Goal: Check status: Check status

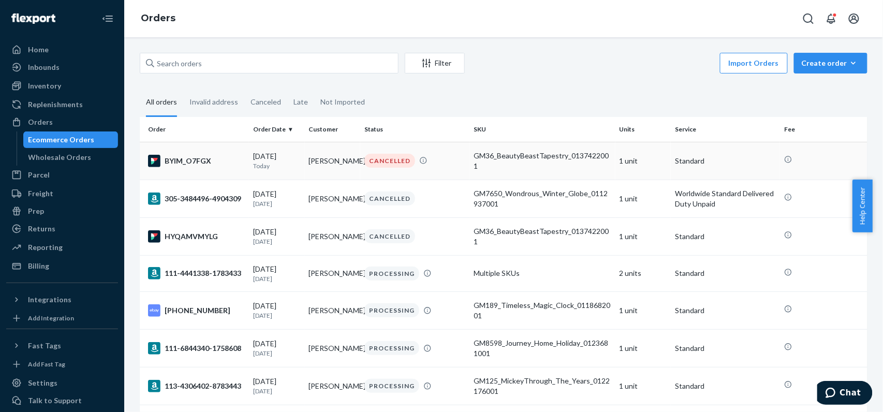
copy td "[PERSON_NAME]"
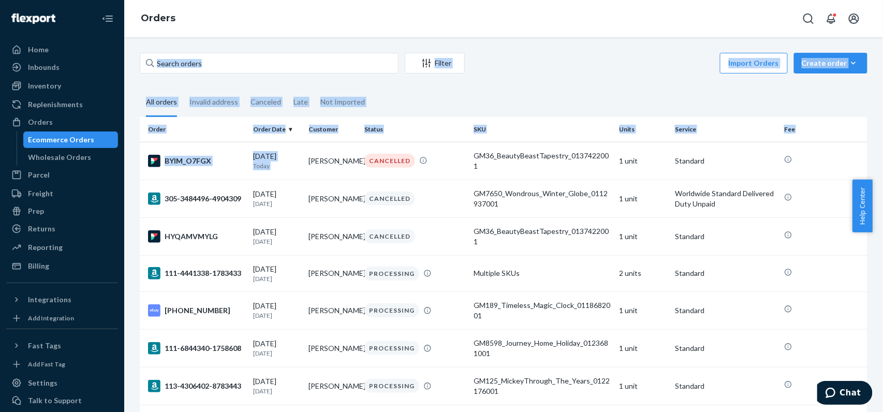
drag, startPoint x: 302, startPoint y: 150, endPoint x: 543, endPoint y: 3, distance: 282.4
click at [543, 3] on div "Orders Filter Import Orders Create order Ecommerce order Removal order All orde…" at bounding box center [503, 206] width 759 height 412
click at [518, 61] on div "Import Orders Create order Ecommerce order Removal order" at bounding box center [669, 64] width 397 height 23
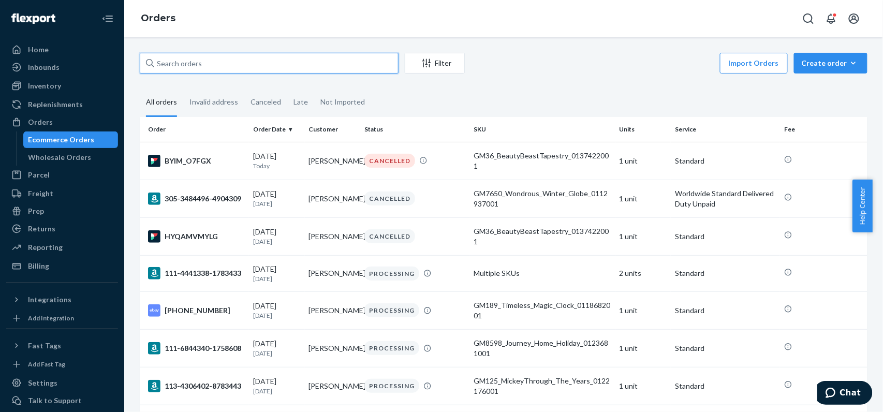
click at [284, 63] on input "text" at bounding box center [269, 63] width 259 height 21
paste input "[PERSON_NAME]"
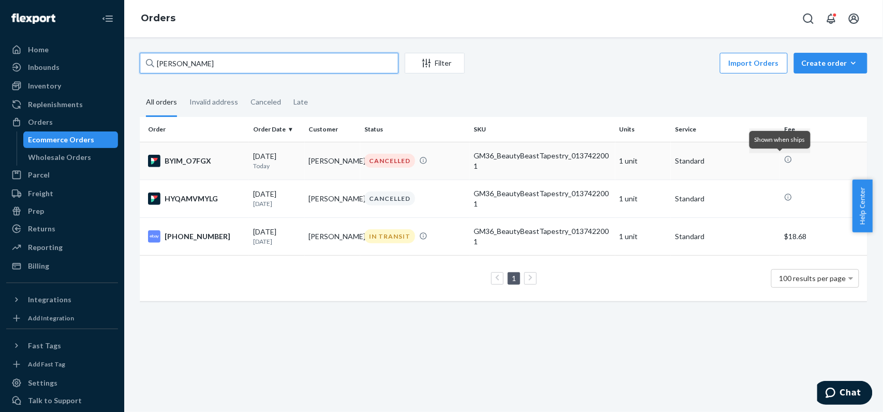
type input "[PERSON_NAME]"
click at [754, 159] on p "Standard" at bounding box center [725, 161] width 101 height 10
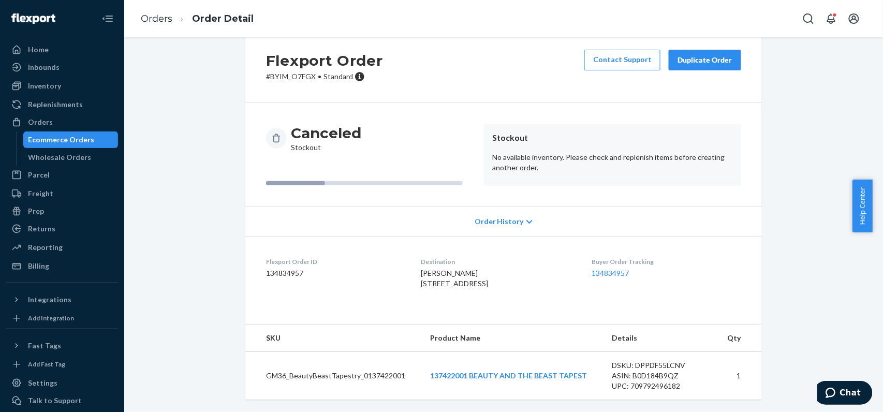
scroll to position [46, 0]
click at [513, 216] on span "Order History" at bounding box center [499, 221] width 49 height 10
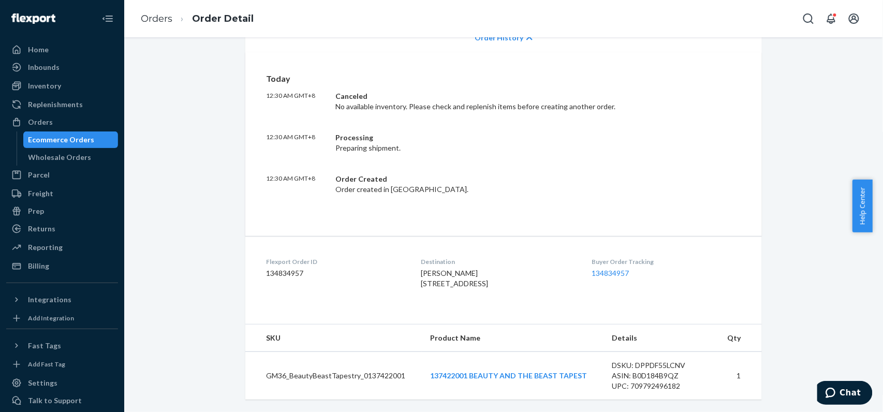
scroll to position [0, 0]
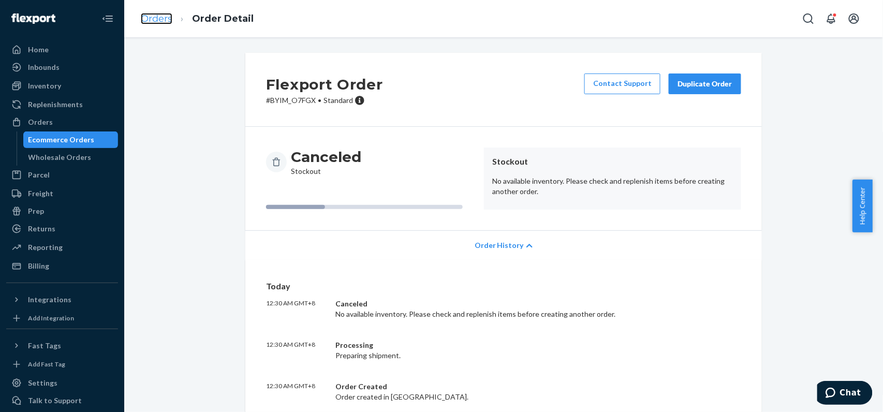
click at [154, 14] on link "Orders" at bounding box center [157, 18] width 32 height 11
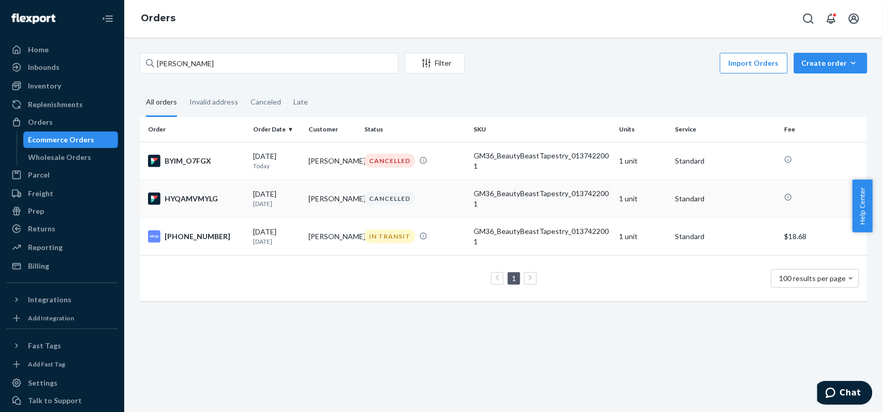
click at [544, 199] on div "GM36_BeautyBeastTapestry_0137422001" at bounding box center [542, 198] width 137 height 21
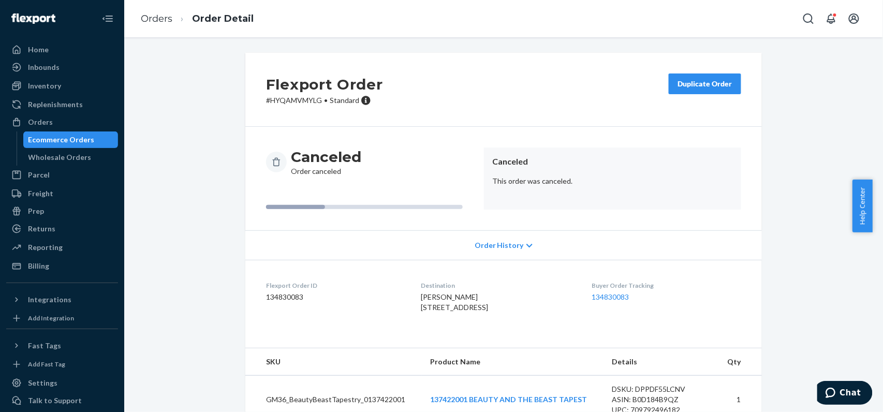
click at [514, 243] on span "Order History" at bounding box center [499, 245] width 49 height 10
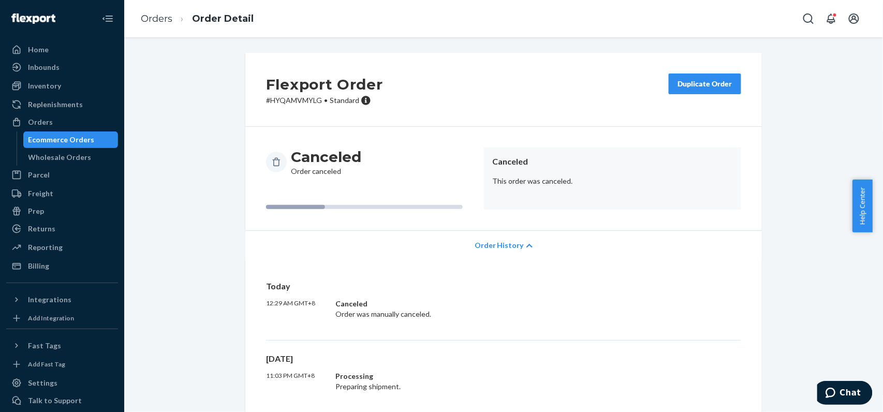
click at [167, 28] on ol "Orders Order Detail" at bounding box center [197, 19] width 129 height 31
click at [167, 19] on link "Orders" at bounding box center [157, 18] width 32 height 11
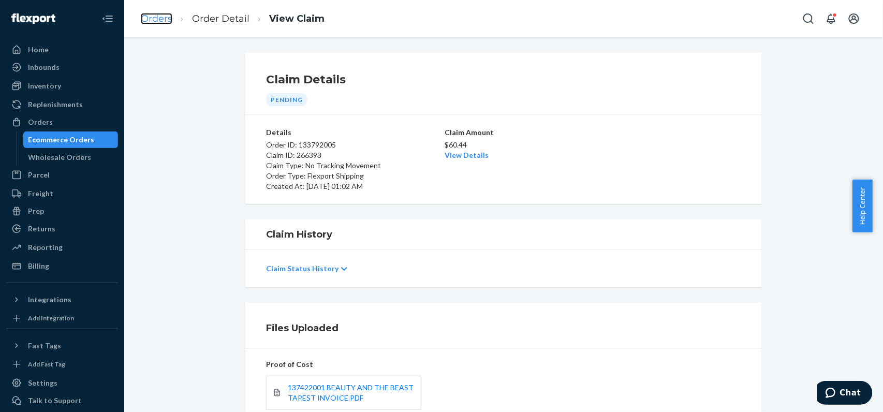
click at [159, 21] on link "Orders" at bounding box center [157, 18] width 32 height 11
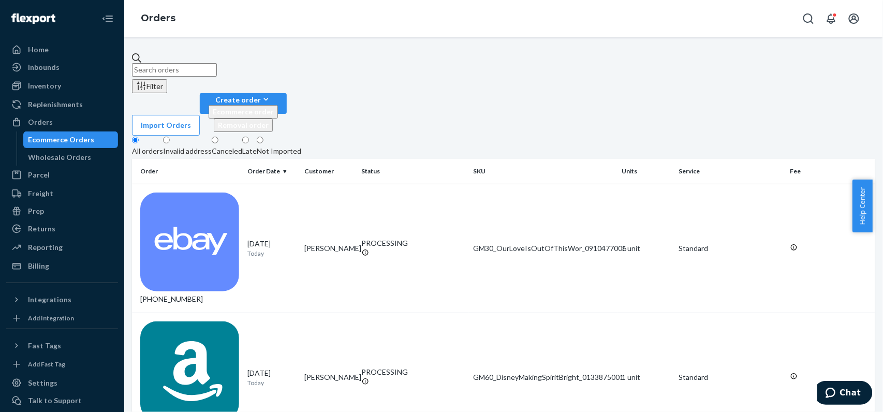
click at [217, 63] on input "text" at bounding box center [174, 69] width 85 height 13
paste input "[PHONE_NUMBER]"
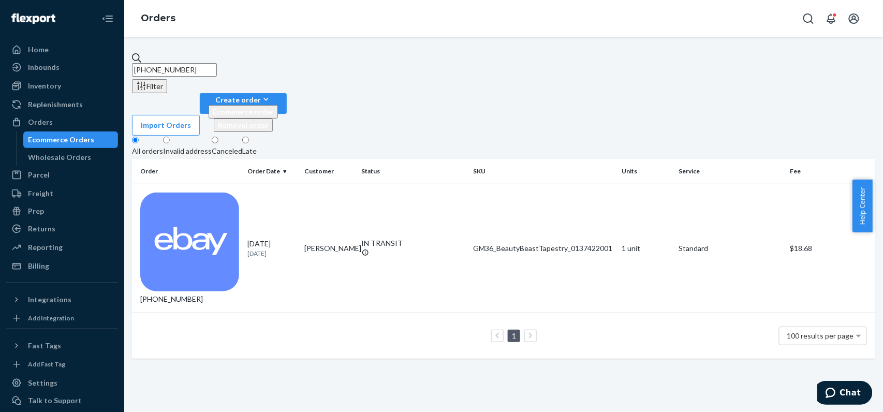
paste input "[PERSON_NAME]"
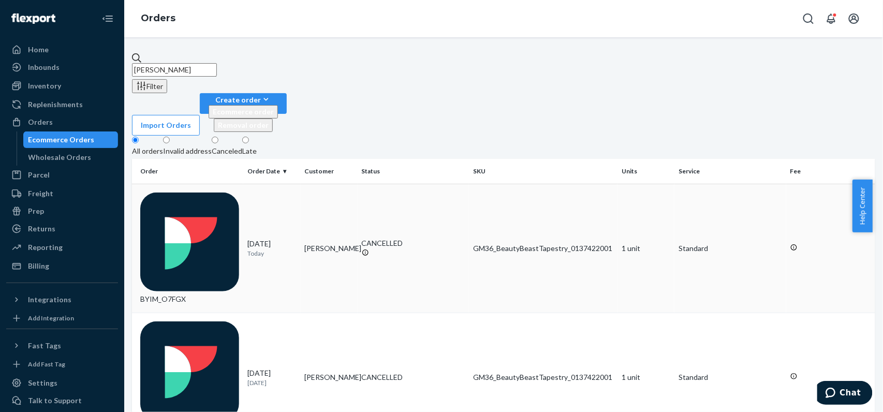
type input "[PERSON_NAME]"
click at [475, 243] on div "GM36_BeautyBeastTapestry_0137422001" at bounding box center [543, 248] width 140 height 10
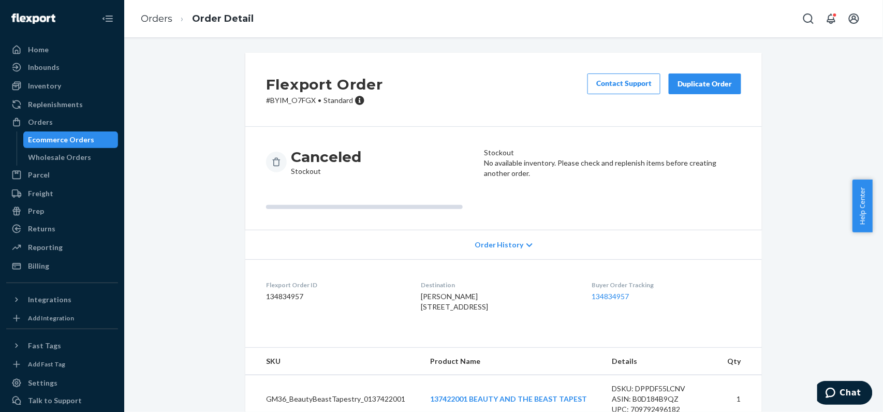
scroll to position [46, 0]
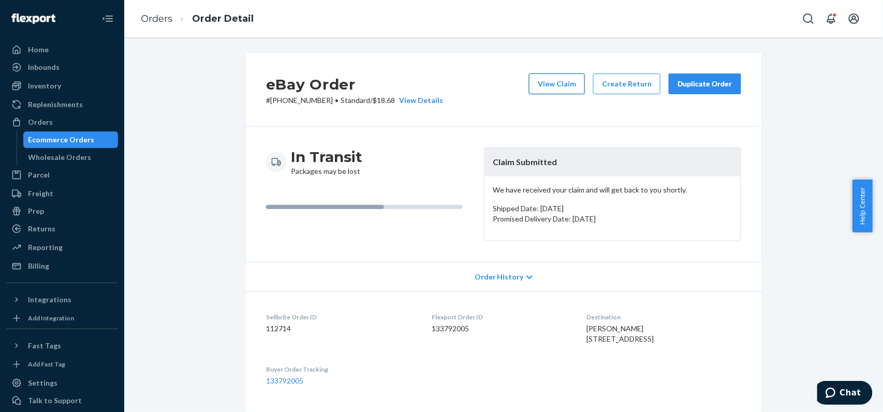
click at [563, 87] on button "View Claim" at bounding box center [557, 84] width 56 height 21
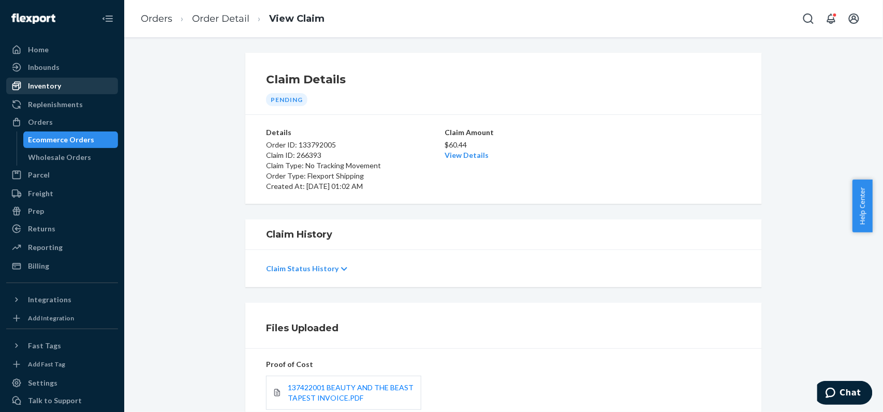
click at [67, 88] on div "Inventory" at bounding box center [62, 86] width 110 height 14
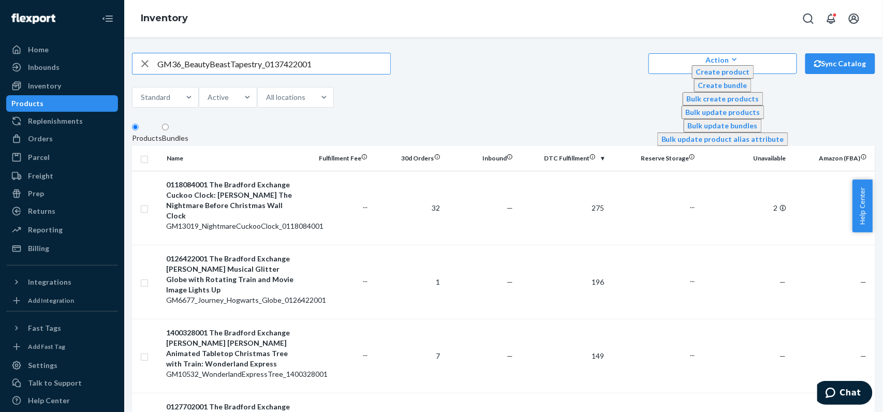
type input "GM36_BeautyBeastTapestry_0137422001"
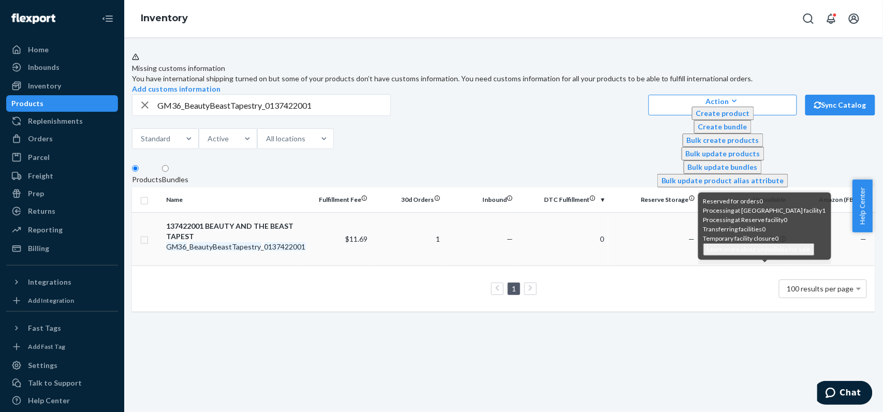
click at [780, 242] on icon at bounding box center [783, 239] width 6 height 6
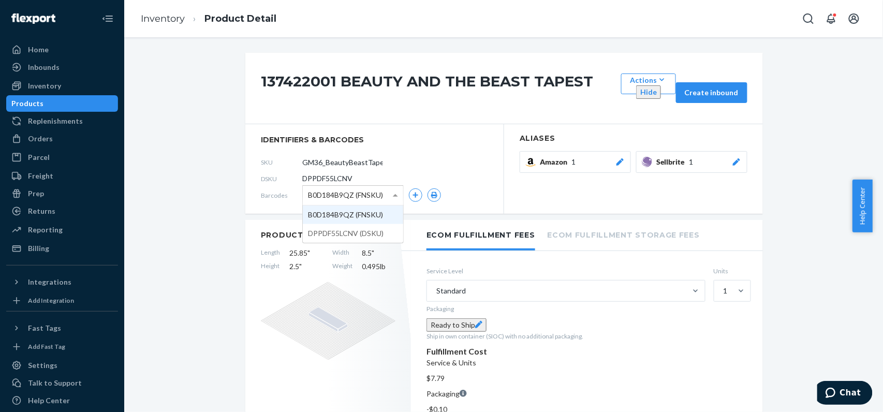
click at [393, 194] on span at bounding box center [395, 195] width 5 height 3
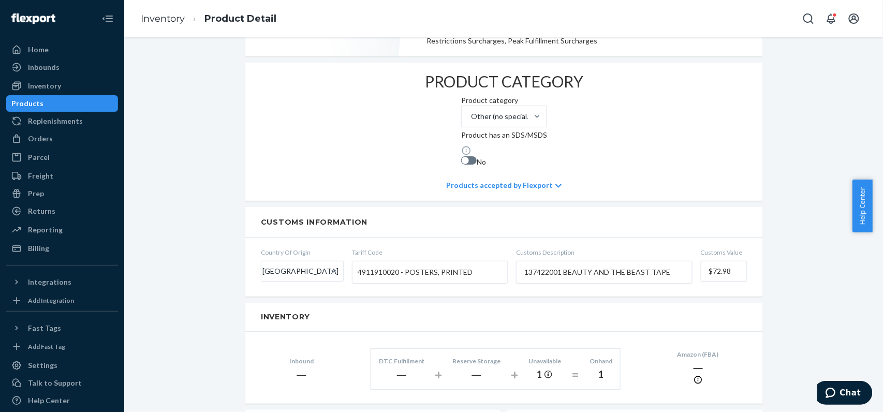
scroll to position [69, 0]
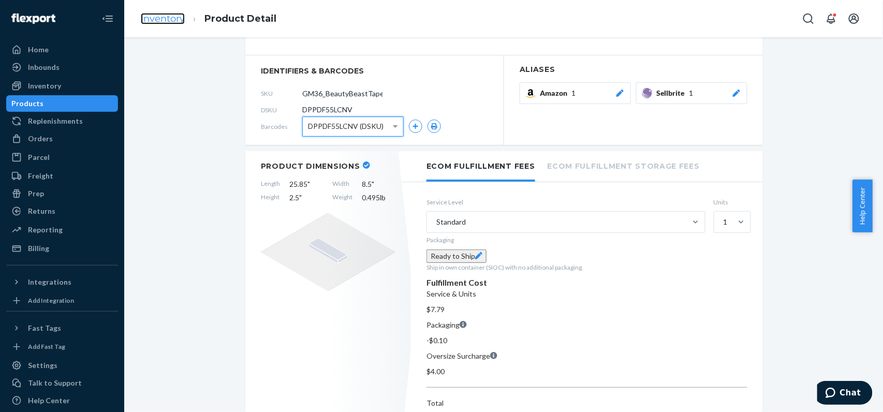
click at [179, 20] on link "Inventory" at bounding box center [163, 18] width 44 height 11
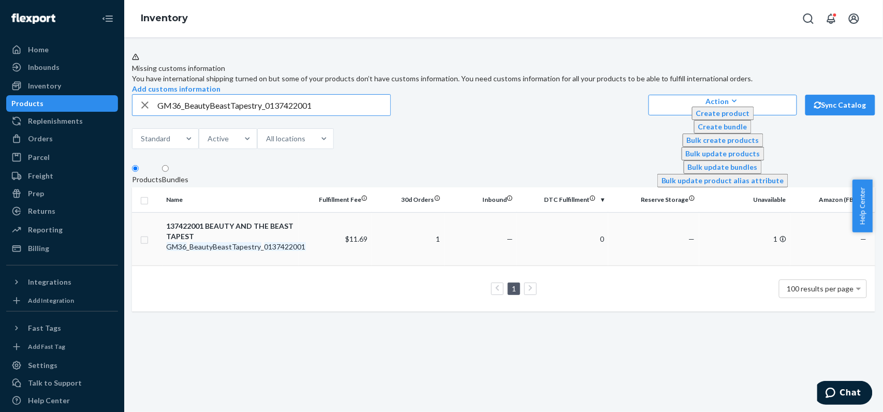
click at [318, 261] on td "$11.69" at bounding box center [335, 238] width 73 height 53
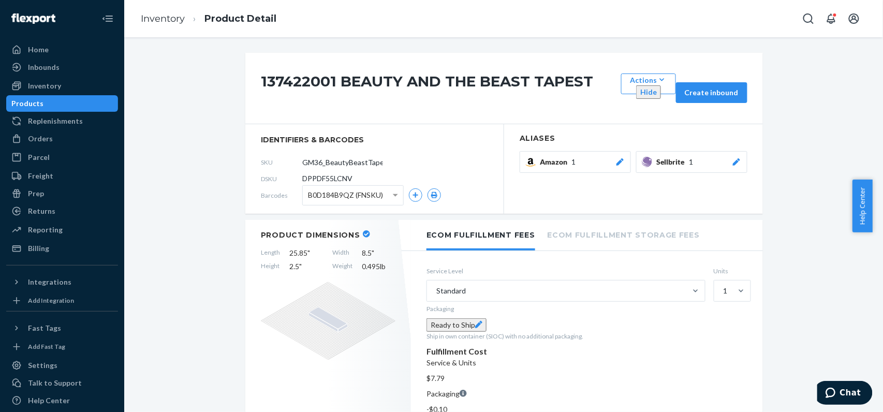
scroll to position [69, 0]
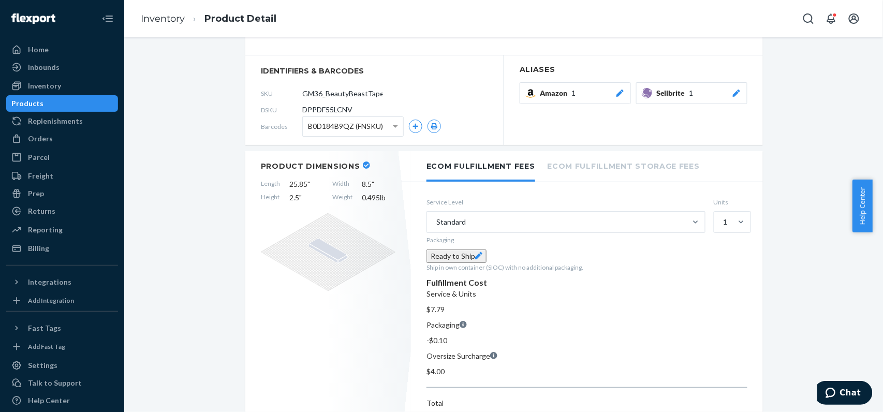
click at [632, 162] on li "Ecom Fulfillment Storage Fees" at bounding box center [624, 165] width 152 height 28
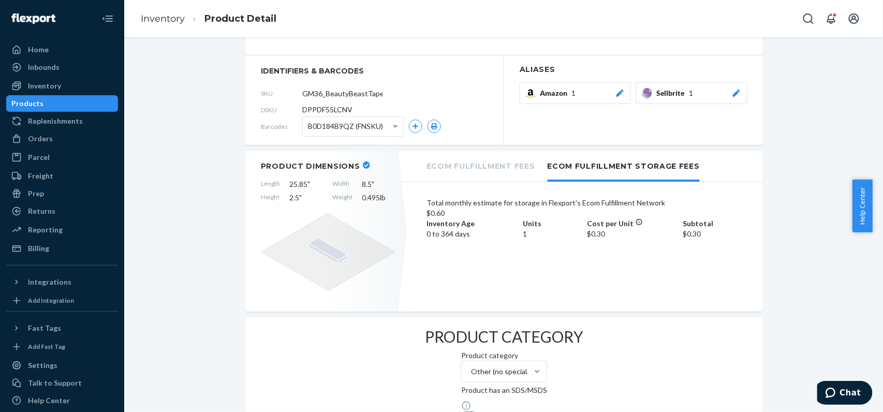
scroll to position [0, 0]
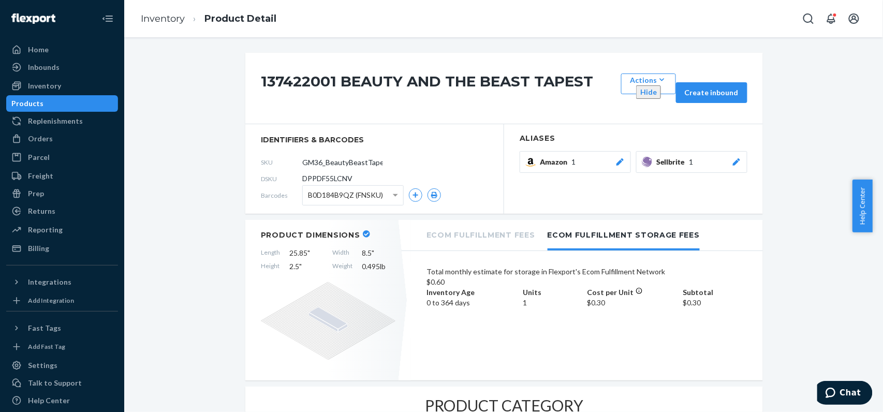
drag, startPoint x: 253, startPoint y: 140, endPoint x: 337, endPoint y: 5, distance: 159.1
click at [278, 59] on div "137422001 BEAUTY AND THE BEAST TAPEST Actions Hide Create inbound" at bounding box center [504, 88] width 518 height 71
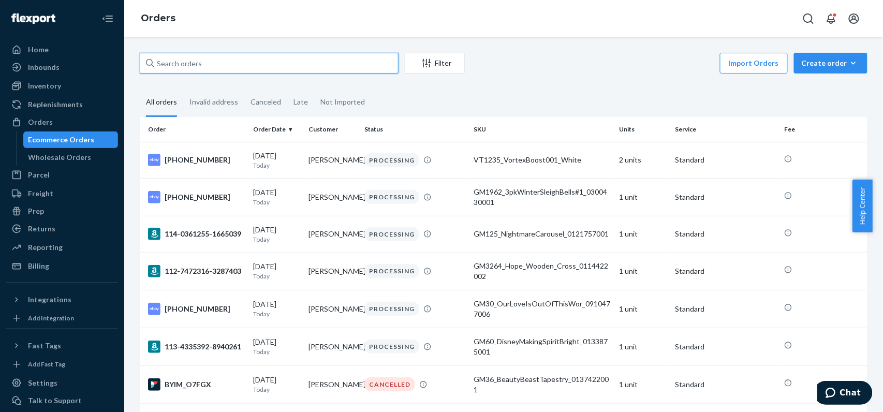
click at [284, 68] on input "text" at bounding box center [269, 63] width 259 height 21
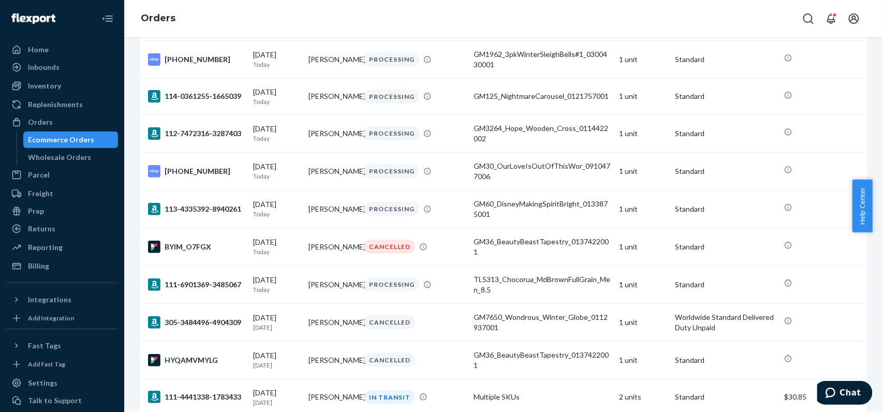
scroll to position [207, 0]
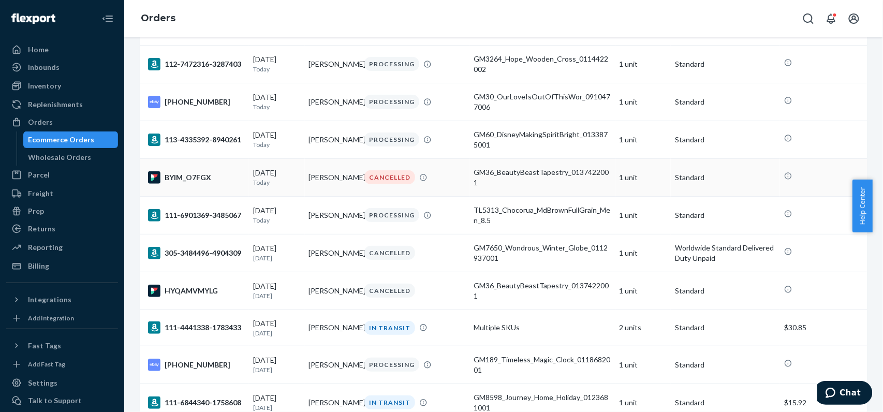
drag, startPoint x: 299, startPoint y: 171, endPoint x: 352, endPoint y: 179, distance: 53.5
click at [351, 183] on tr "BYIM_O7FGX 08/21/2025 Today Amanda McCasland CANCELLED GM36_BeautyBeastTapestry…" at bounding box center [504, 177] width 728 height 38
click at [684, 4] on div "Orders" at bounding box center [503, 18] width 759 height 37
copy td "[PERSON_NAME]"
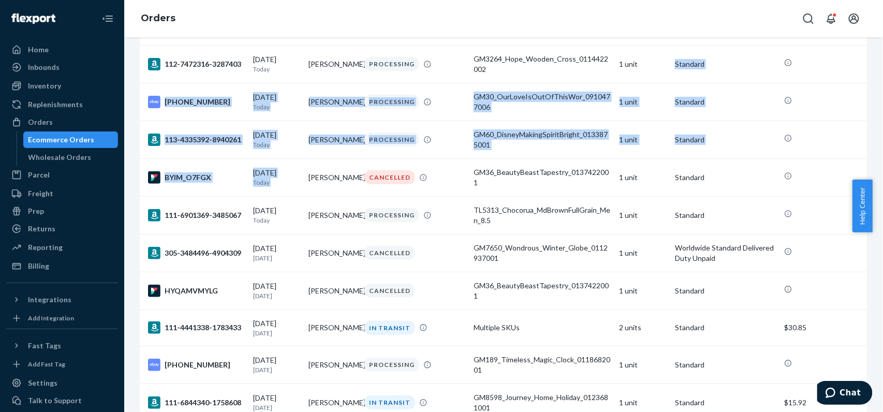
scroll to position [0, 0]
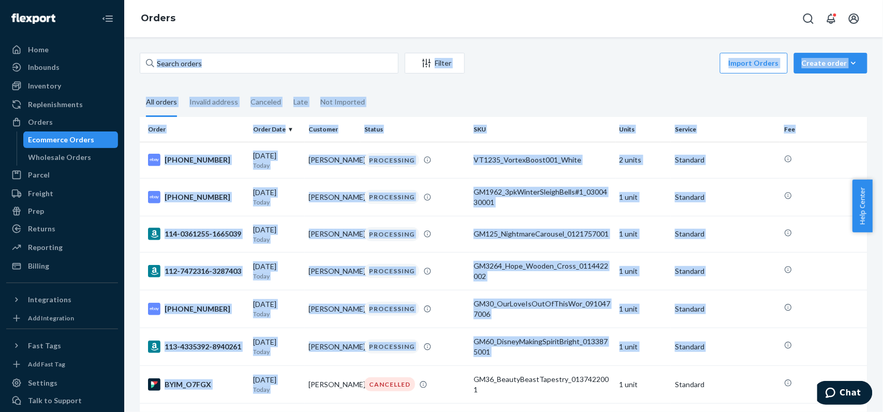
drag, startPoint x: 307, startPoint y: 171, endPoint x: 655, endPoint y: -10, distance: 392.3
click at [655, 0] on html "Home Inbounds Shipping Plans Problems Inventory Products Replenishments Orders …" at bounding box center [441, 307] width 883 height 615
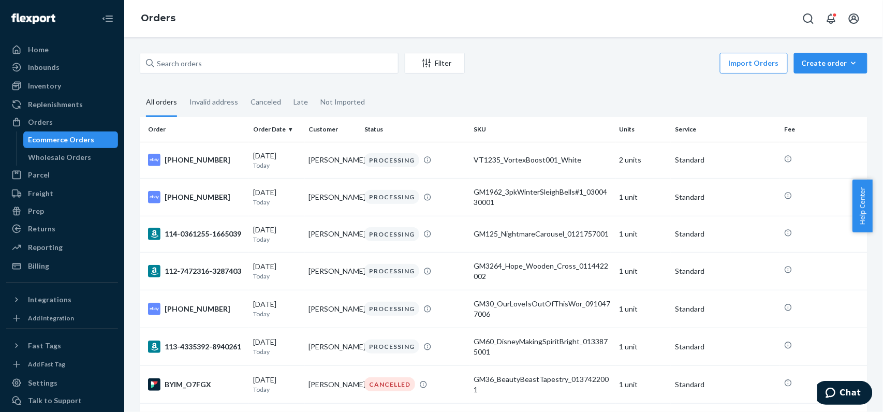
click at [645, 19] on div "Orders" at bounding box center [503, 18] width 759 height 37
click at [336, 63] on input "text" at bounding box center [269, 63] width 259 height 21
paste input "[PERSON_NAME]"
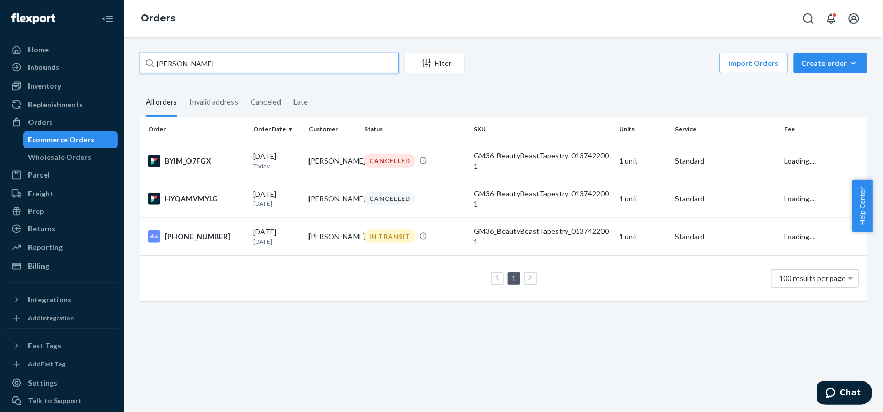
type input "[PERSON_NAME]"
click at [559, 19] on div "Orders" at bounding box center [503, 18] width 759 height 37
